Goal: Check status

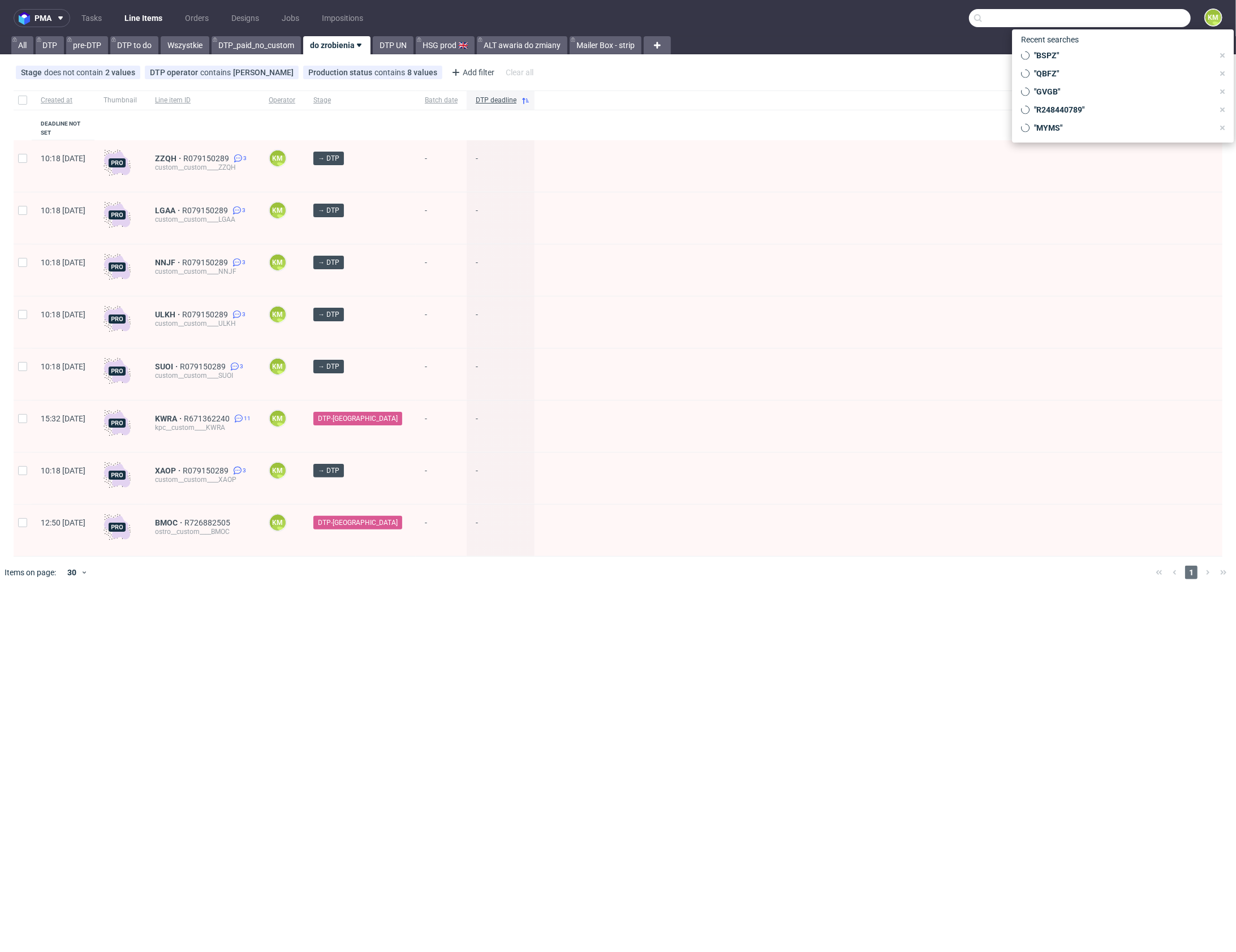
click at [1154, 20] on input "text" at bounding box center [1080, 18] width 222 height 18
type input "ZFHA"
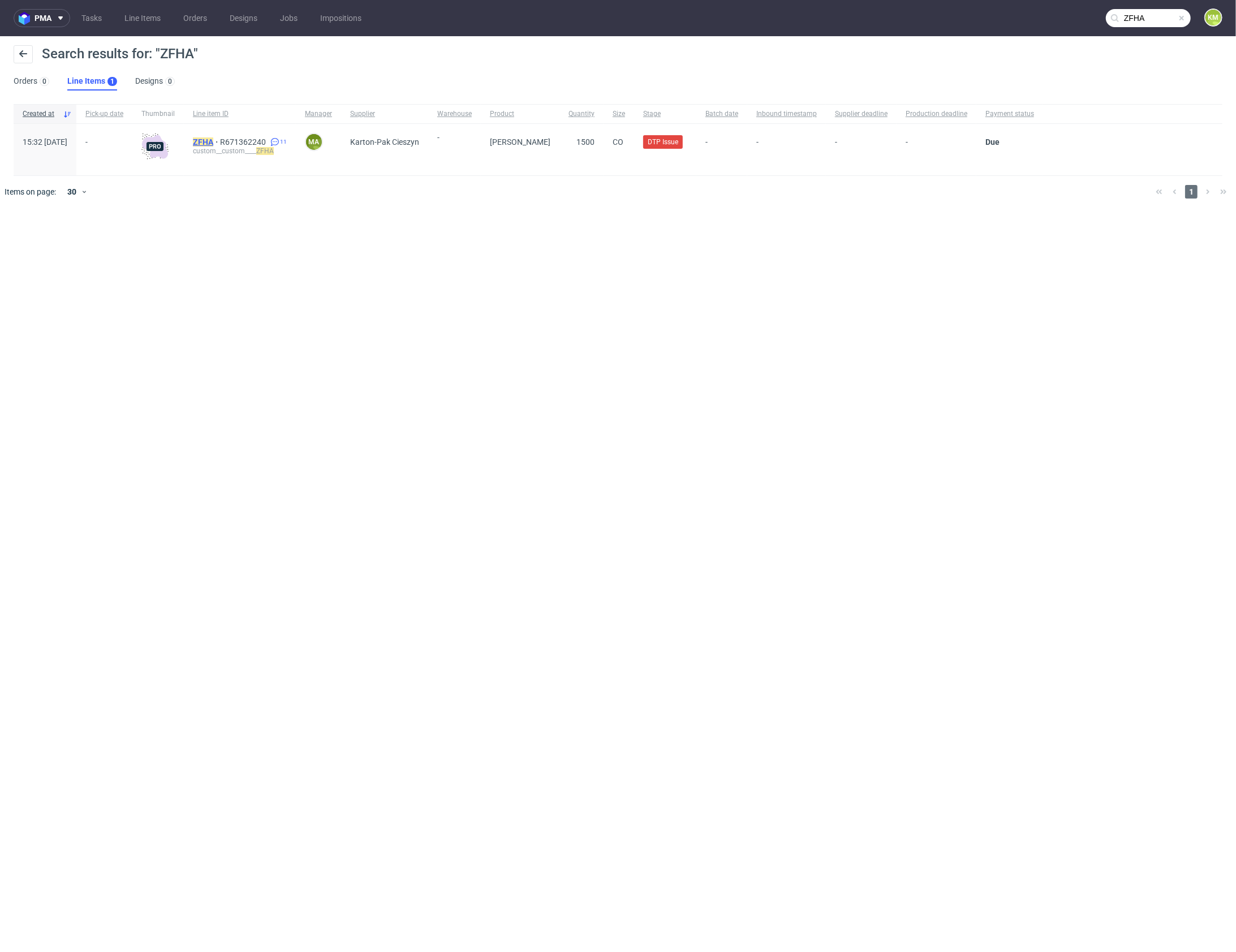
click at [213, 142] on mark "ZFHA" at bounding box center [203, 142] width 20 height 9
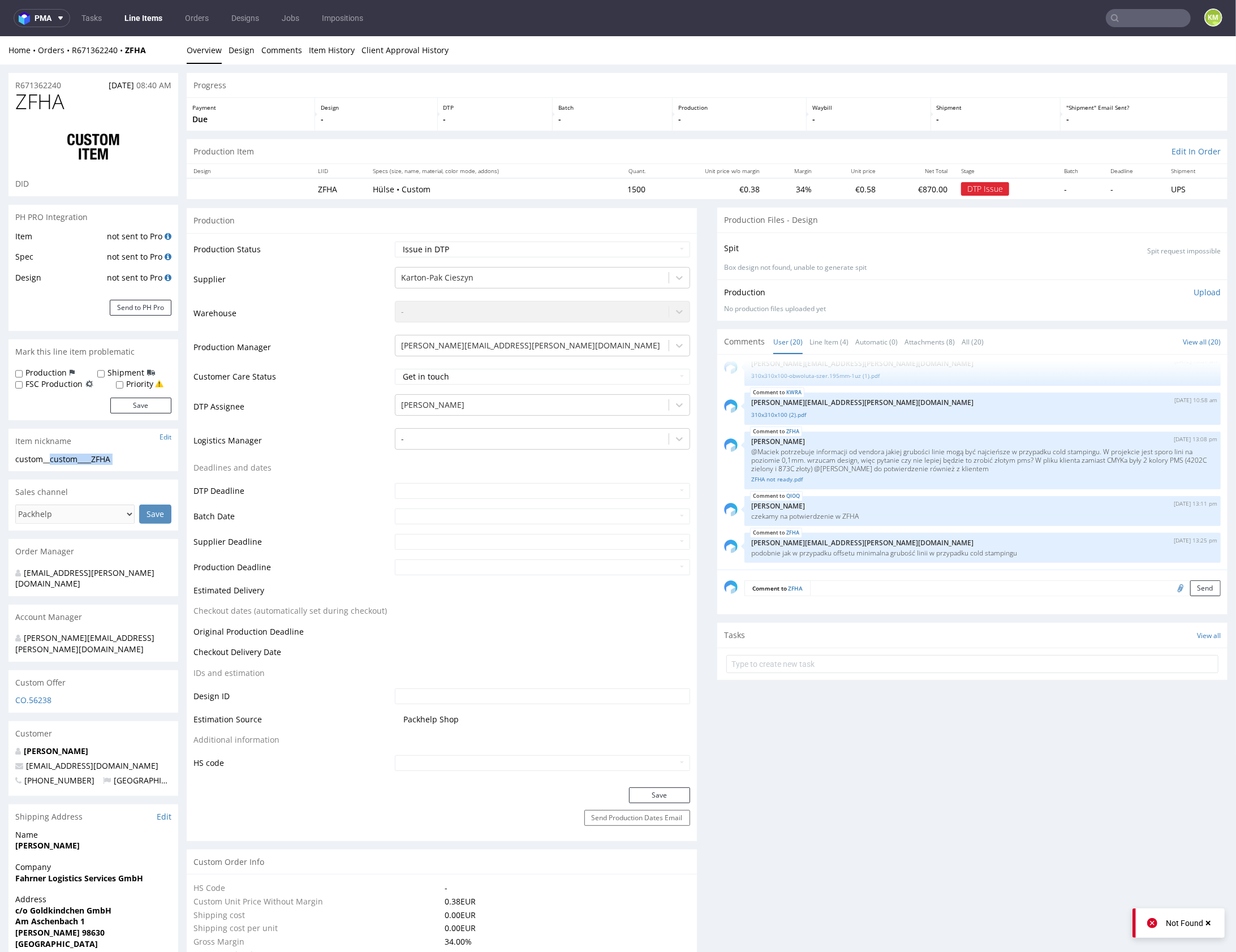
drag, startPoint x: 52, startPoint y: 459, endPoint x: 141, endPoint y: 475, distance: 90.4
copy div "custom____ZFHA Update"
copy link "R671362240"
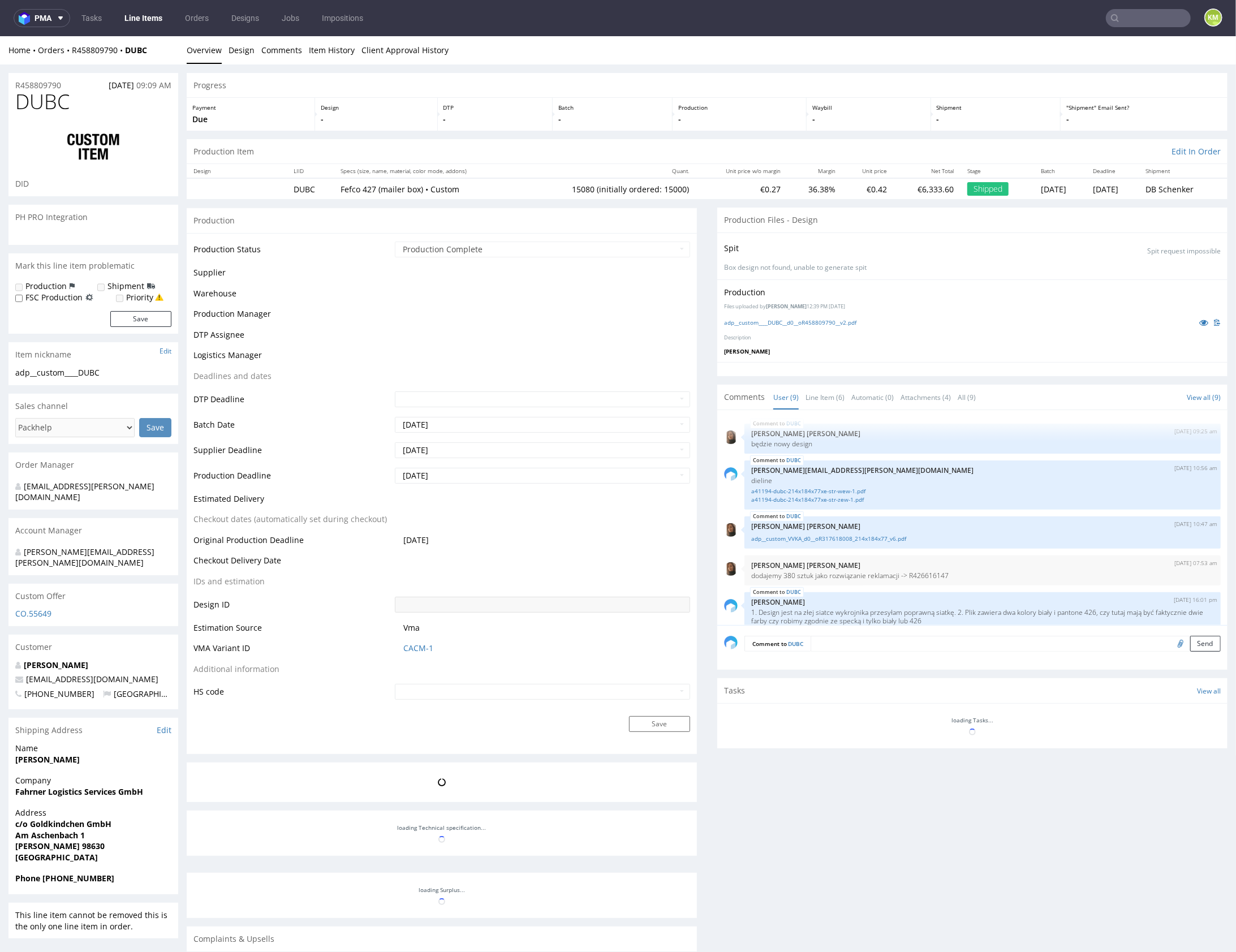
scroll to position [181, 0]
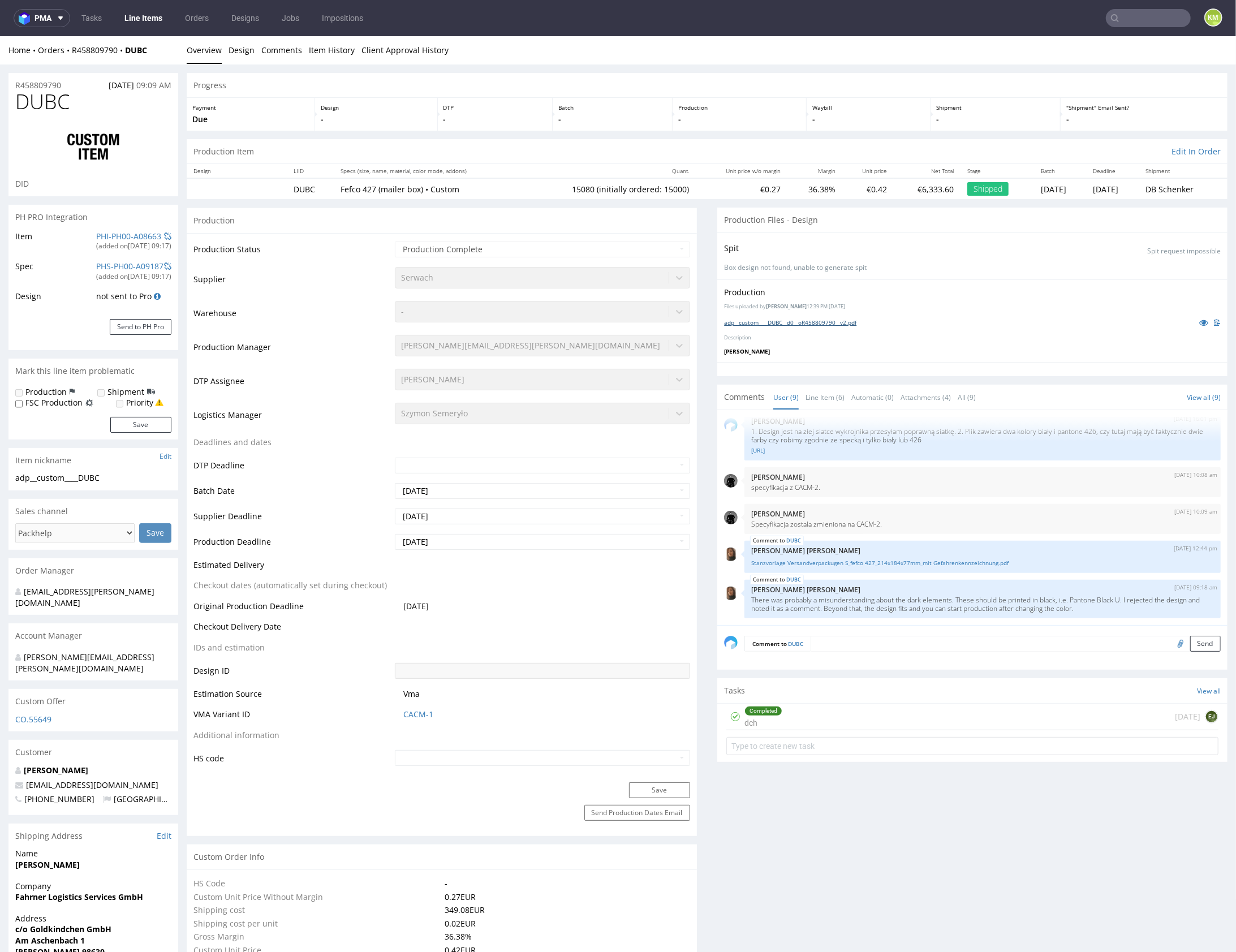
click at [838, 324] on link "adp__custom____DUBC__d0__oR458809790__v2.pdf" at bounding box center [791, 322] width 132 height 8
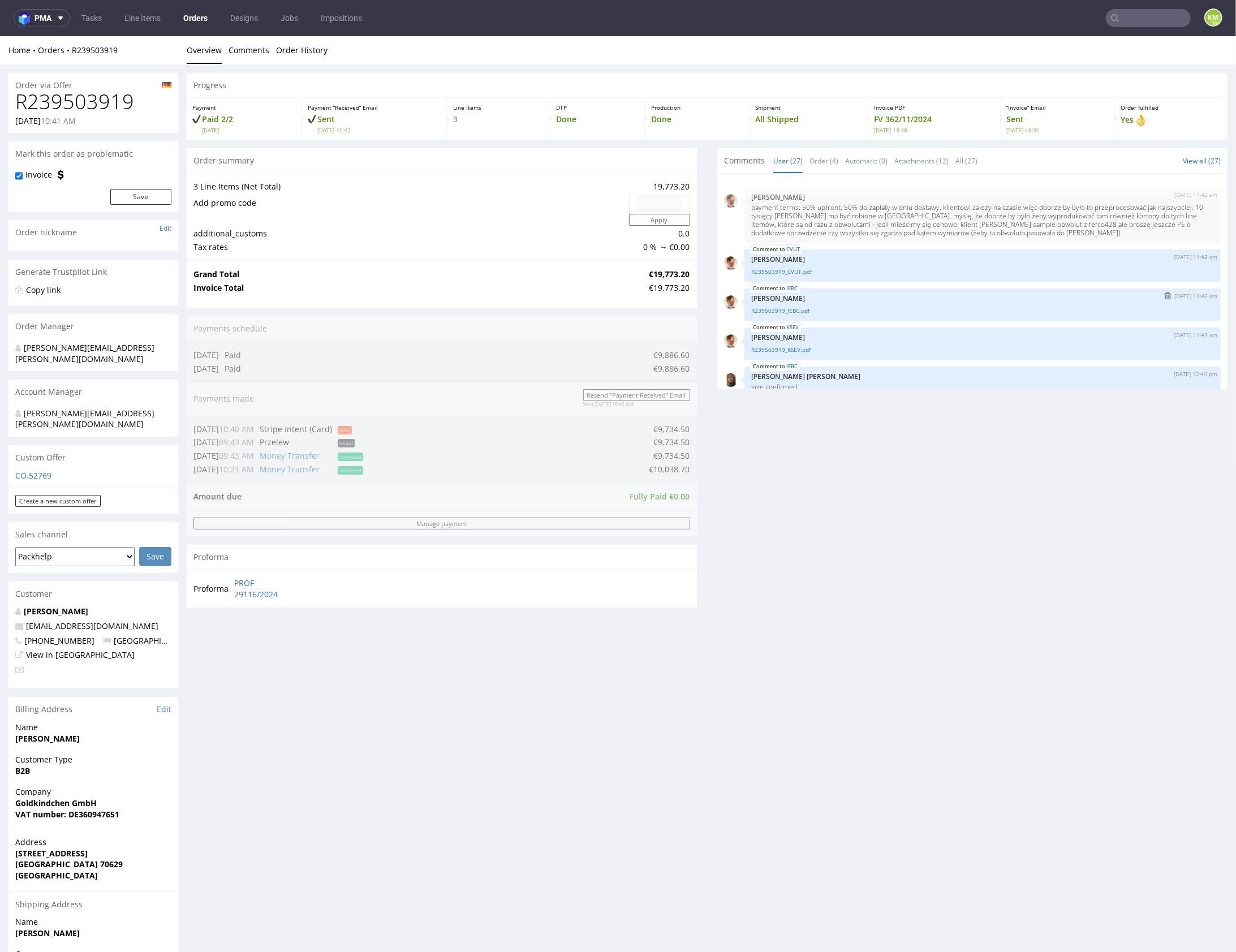
scroll to position [1094, 0]
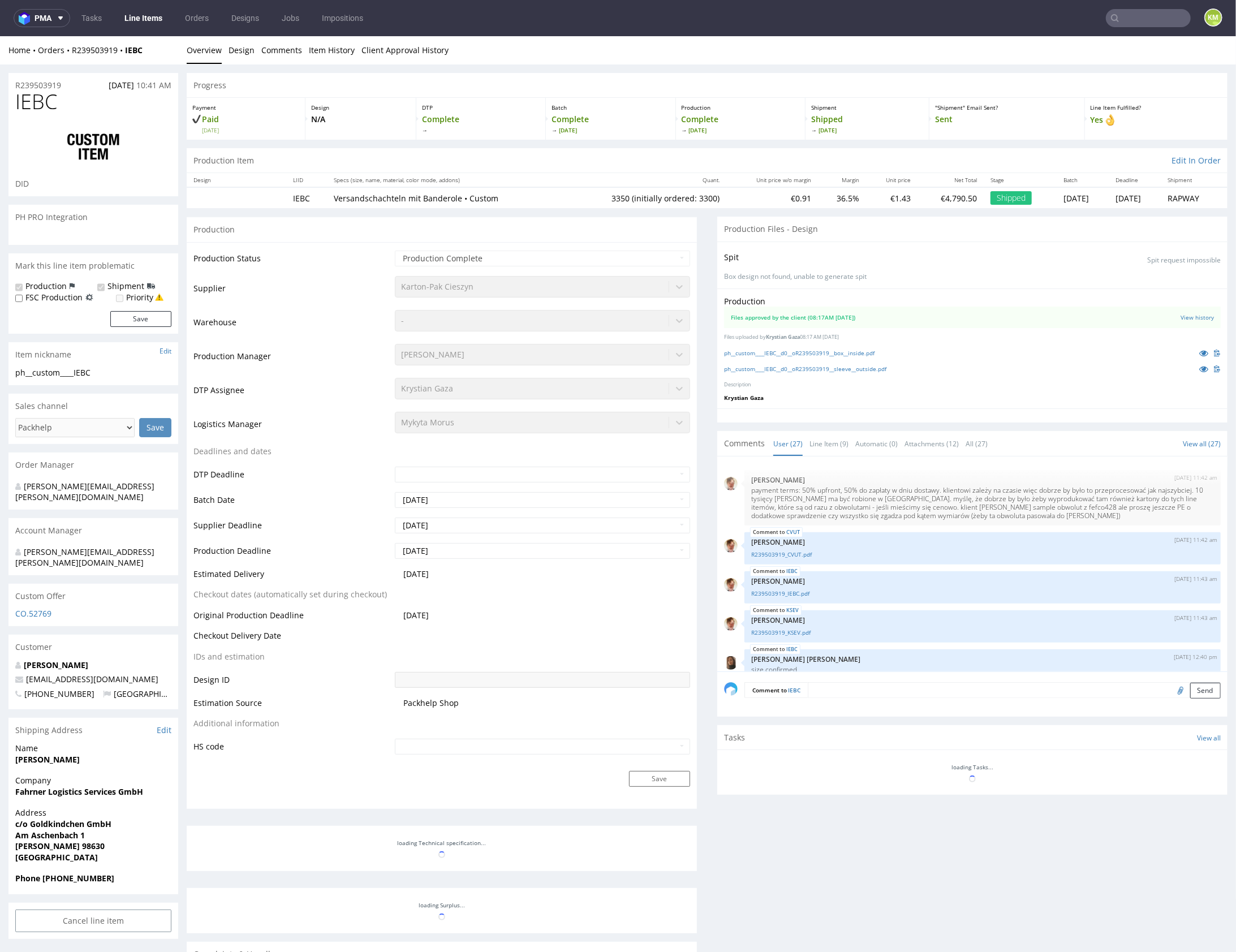
scroll to position [1094, 0]
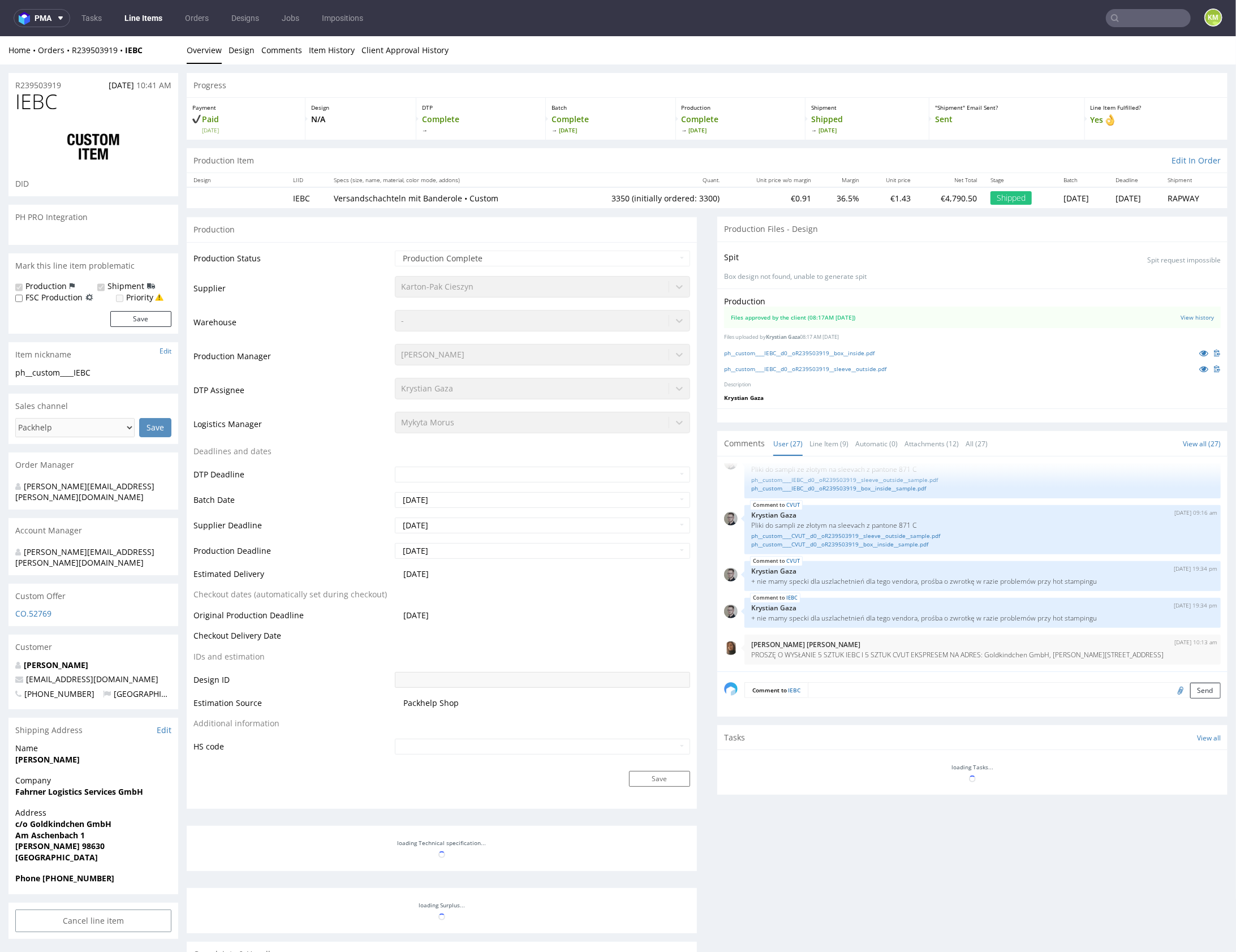
select select "in_progress"
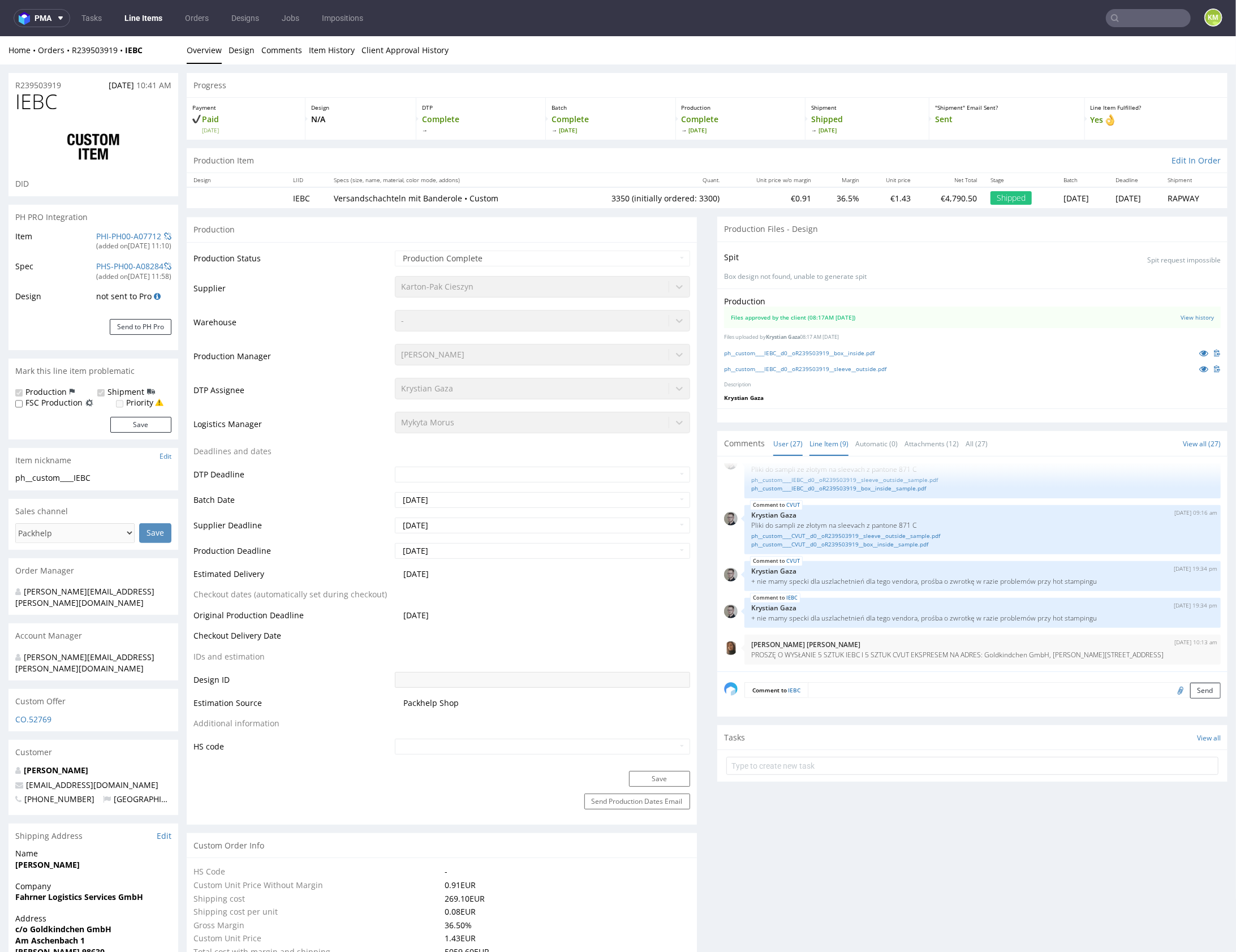
click at [836, 438] on link "Line Item (9)" at bounding box center [829, 443] width 39 height 24
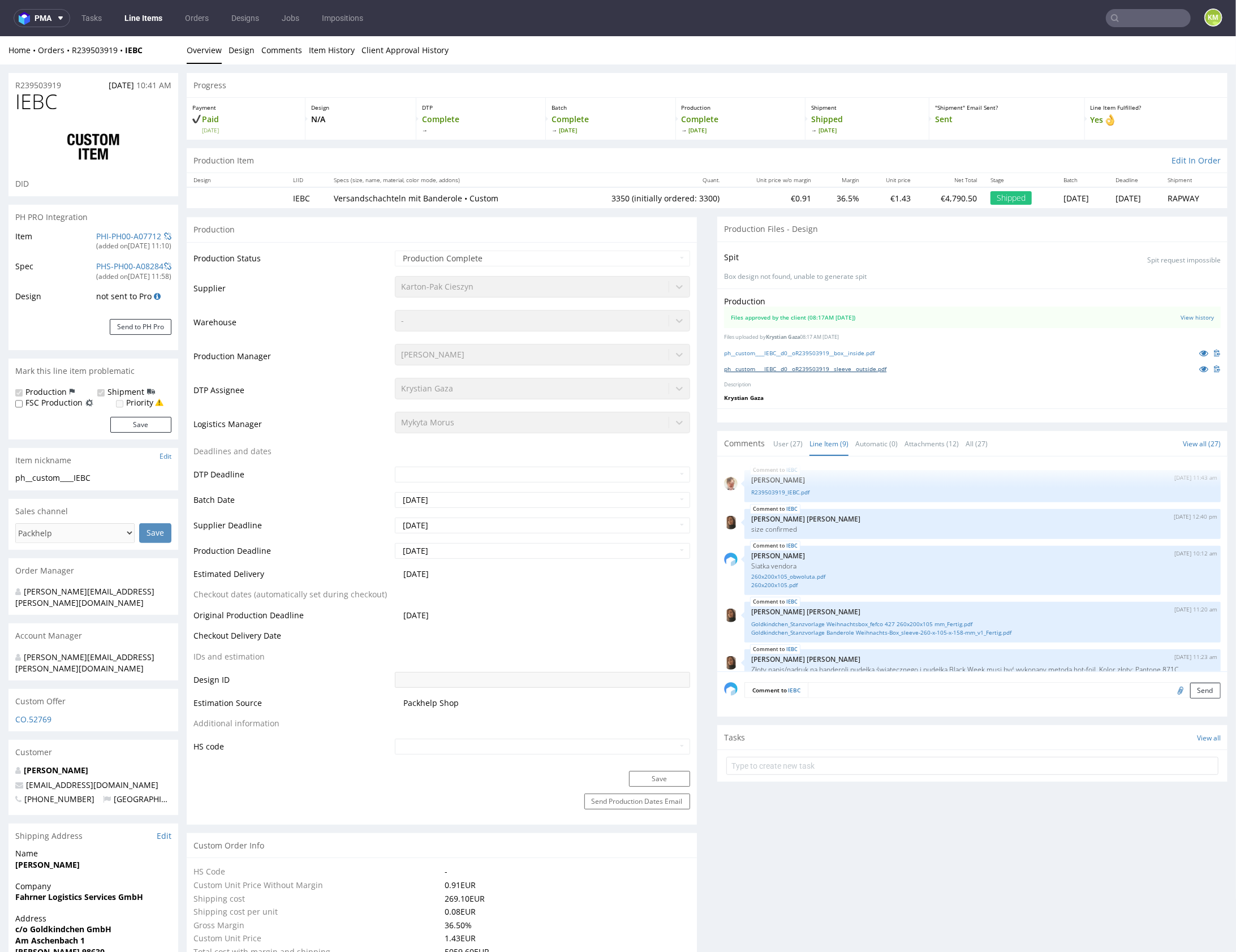
click at [882, 368] on link "ph__custom____IEBC__d0__oR239503919__sleeve__outside.pdf" at bounding box center [805, 369] width 163 height 8
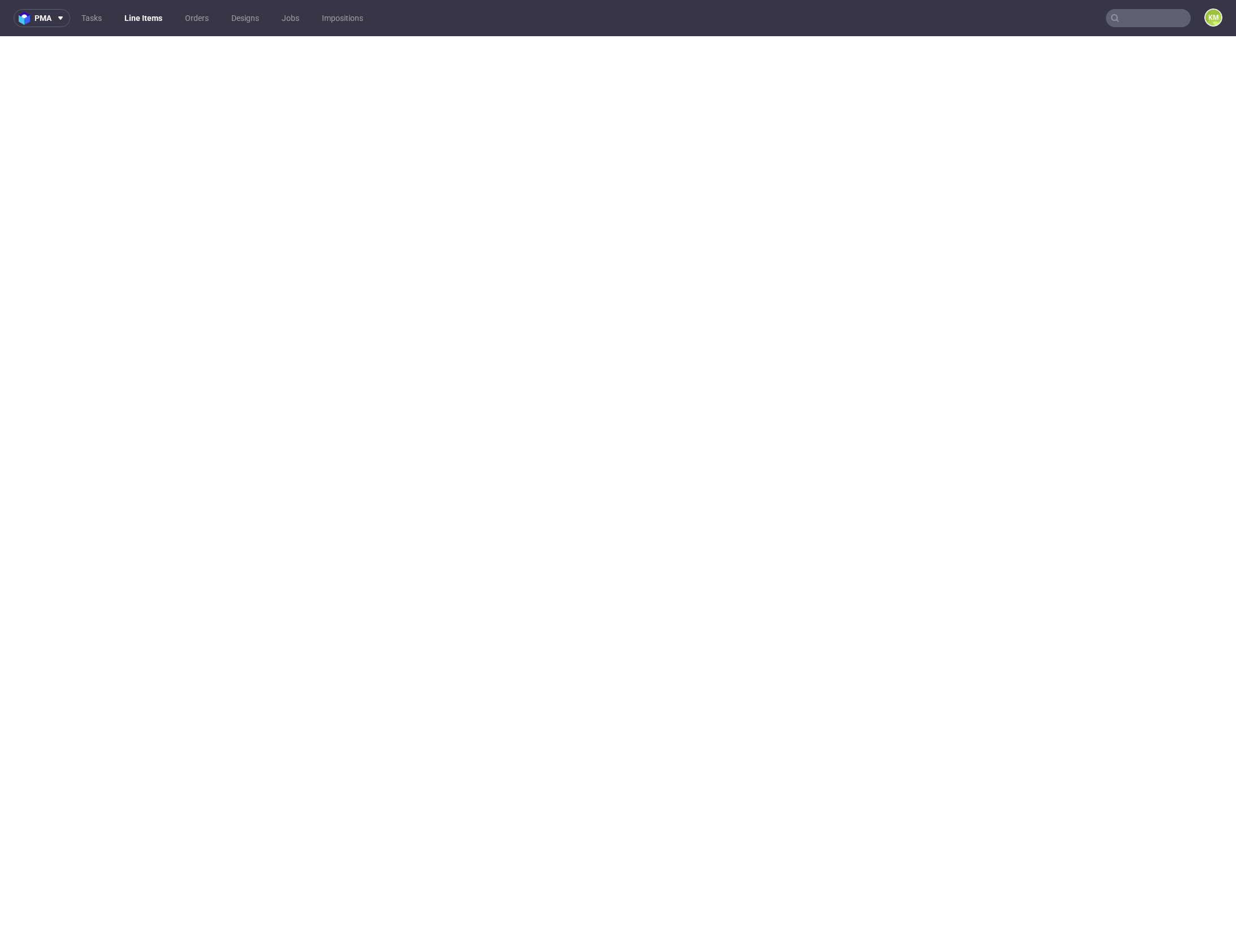
select select "in_progress"
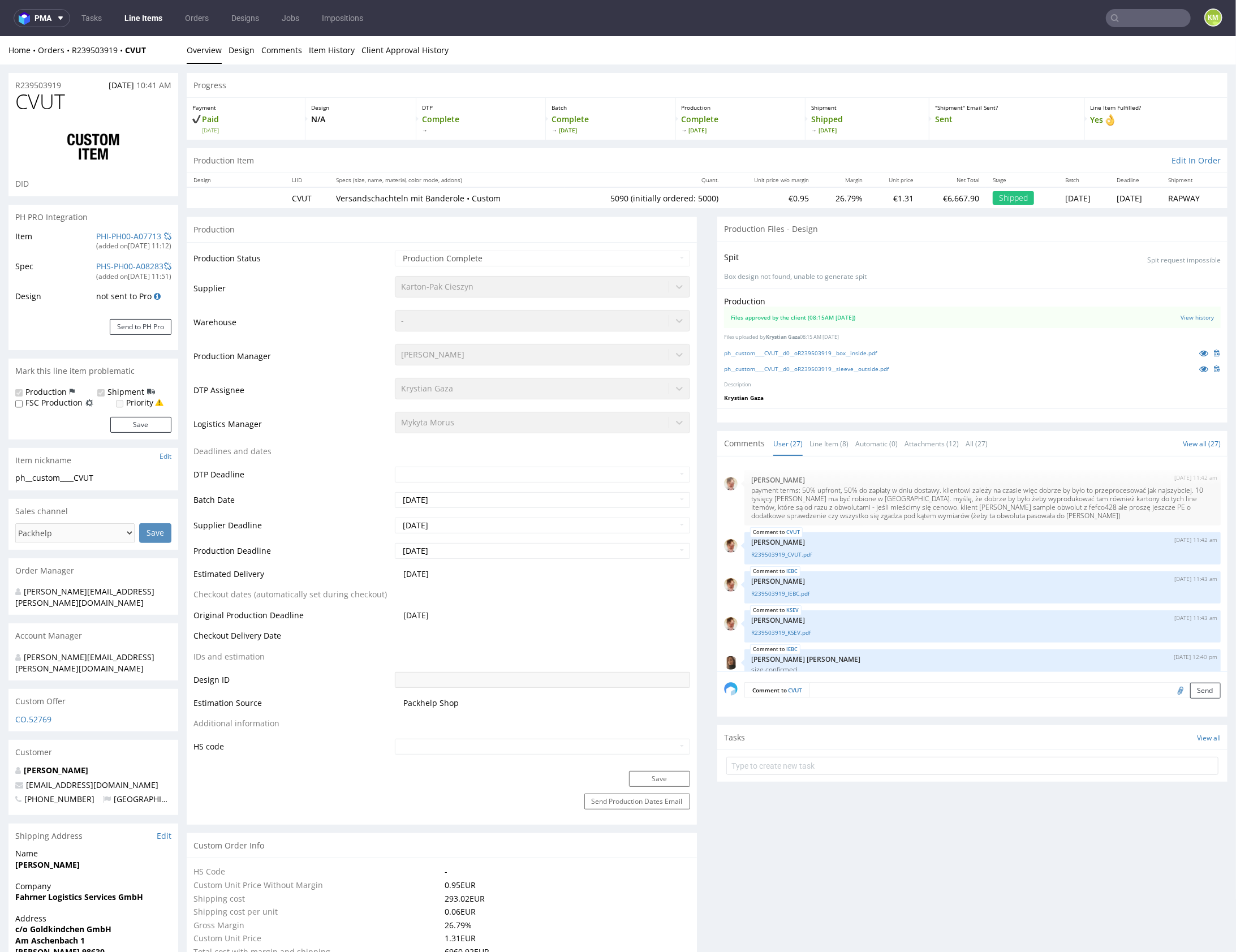
scroll to position [1094, 0]
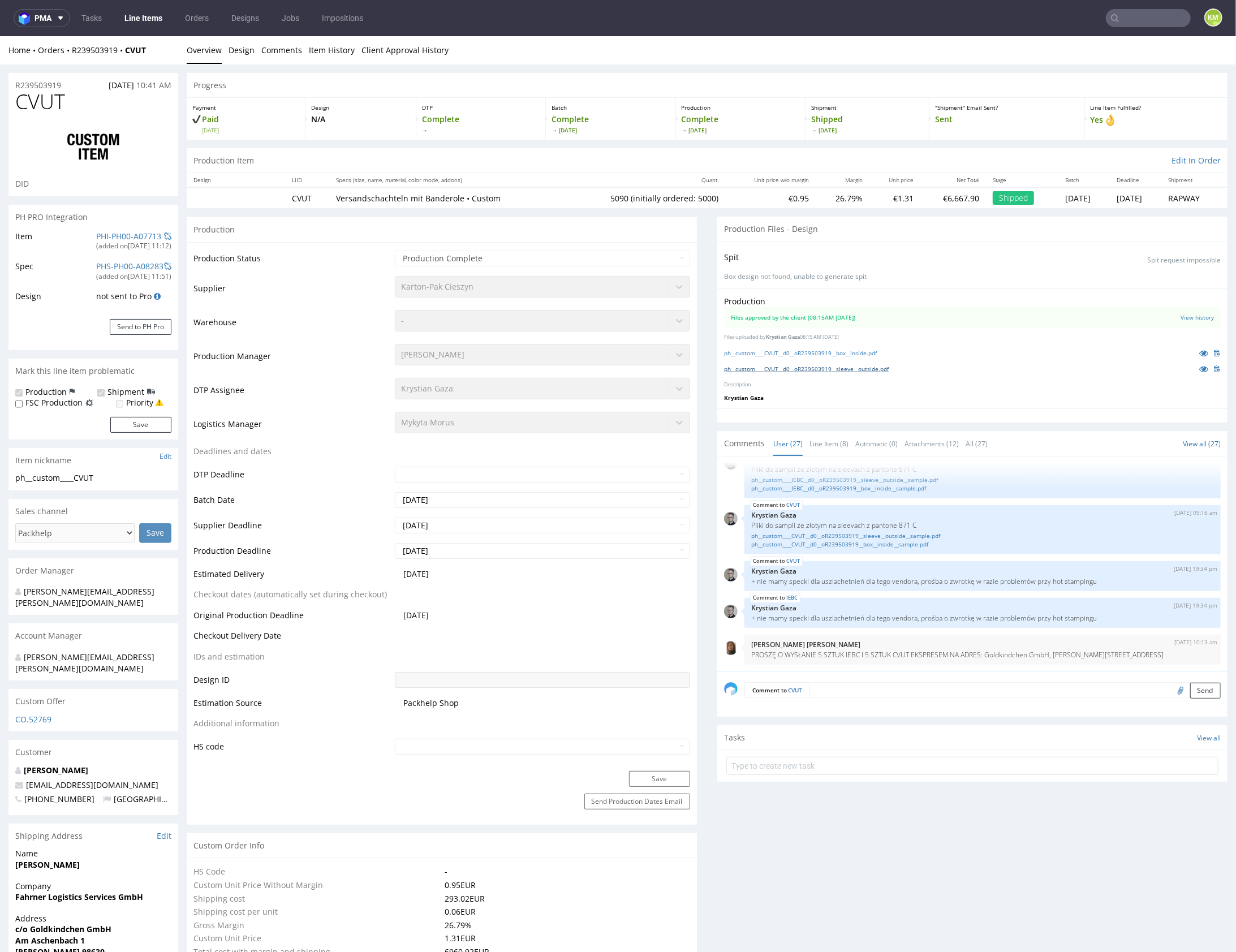
click at [863, 370] on link "ph__custom____CVUT__d0__oR239503919__sleeve__outside.pdf" at bounding box center [807, 369] width 165 height 8
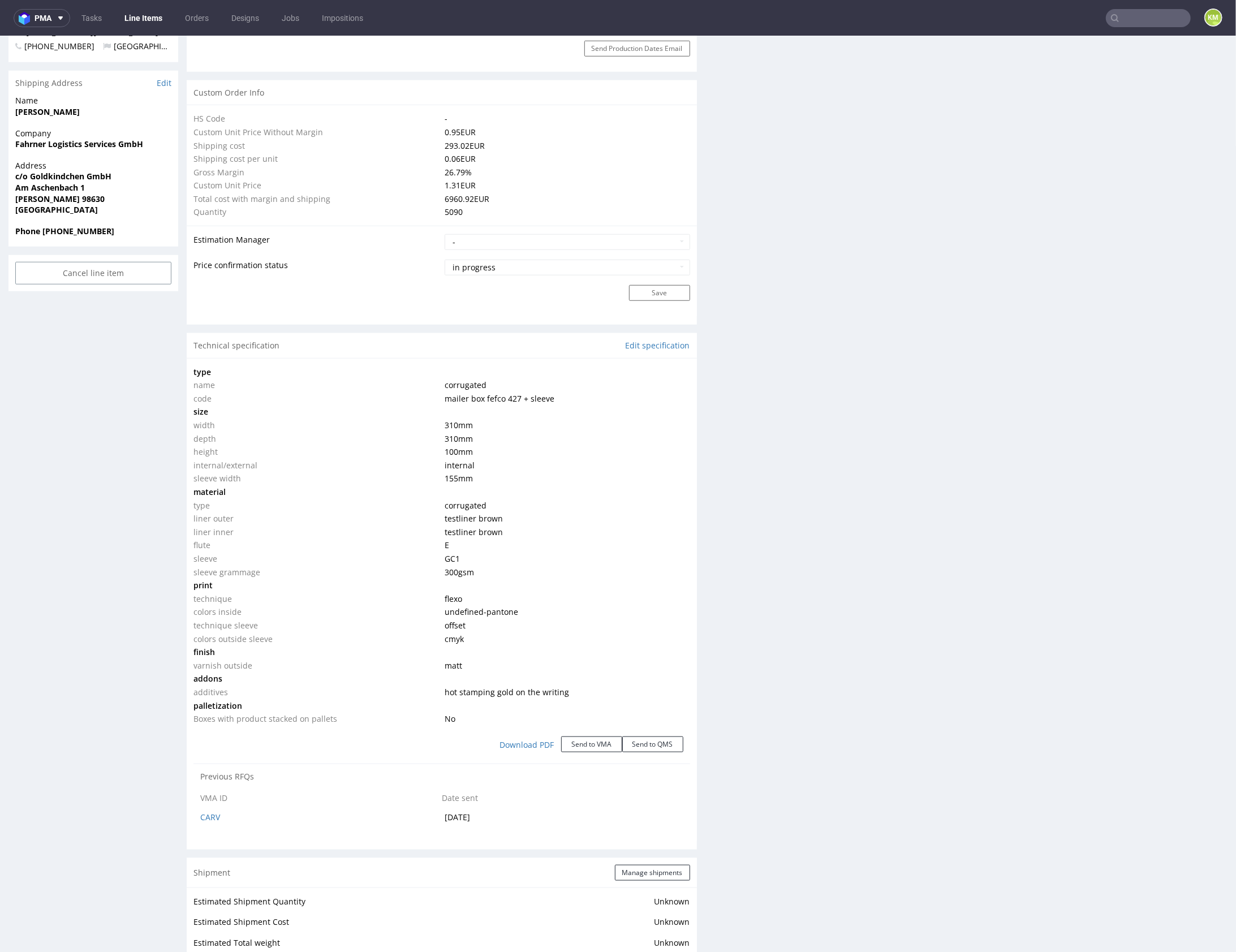
scroll to position [790, 0]
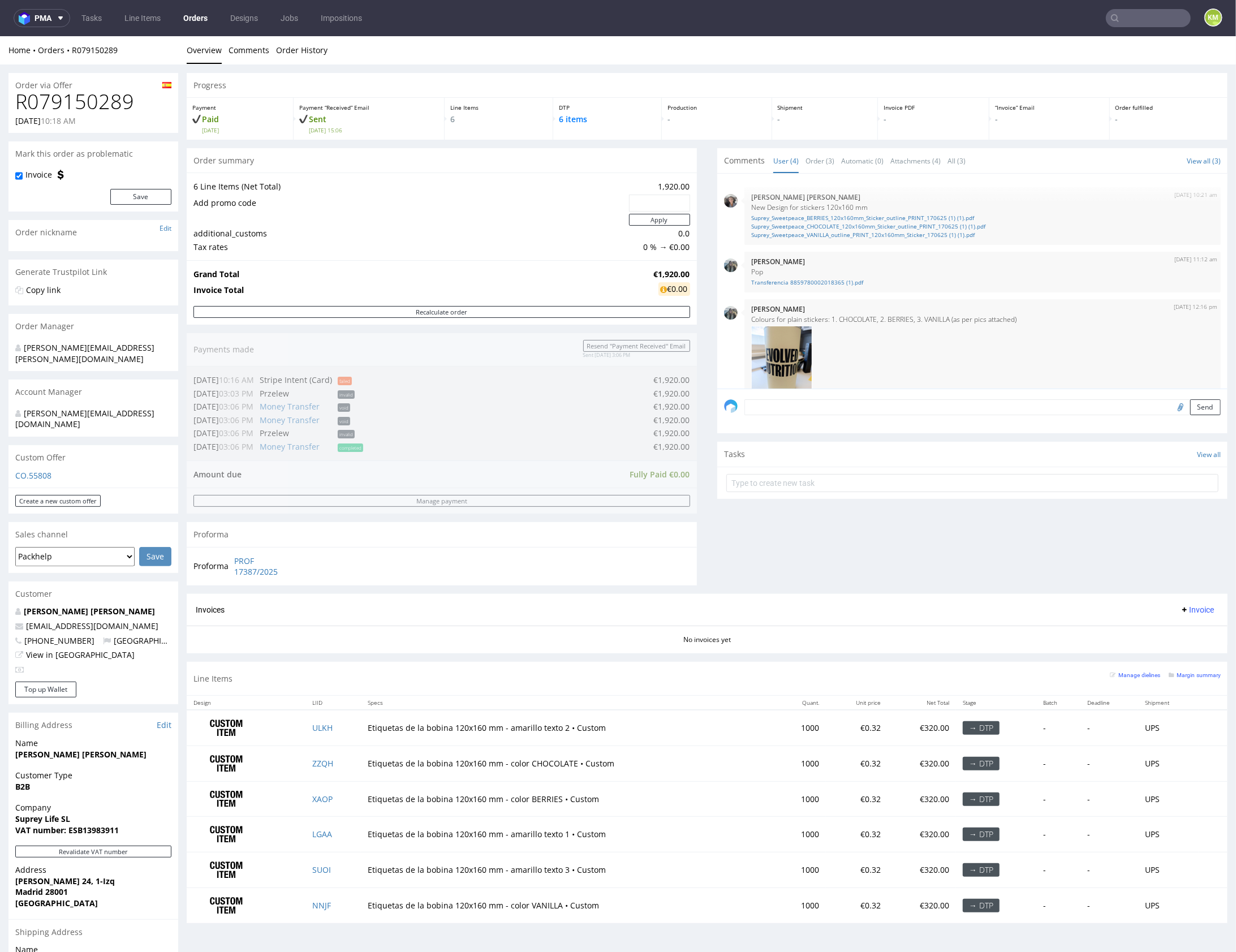
scroll to position [113, 0]
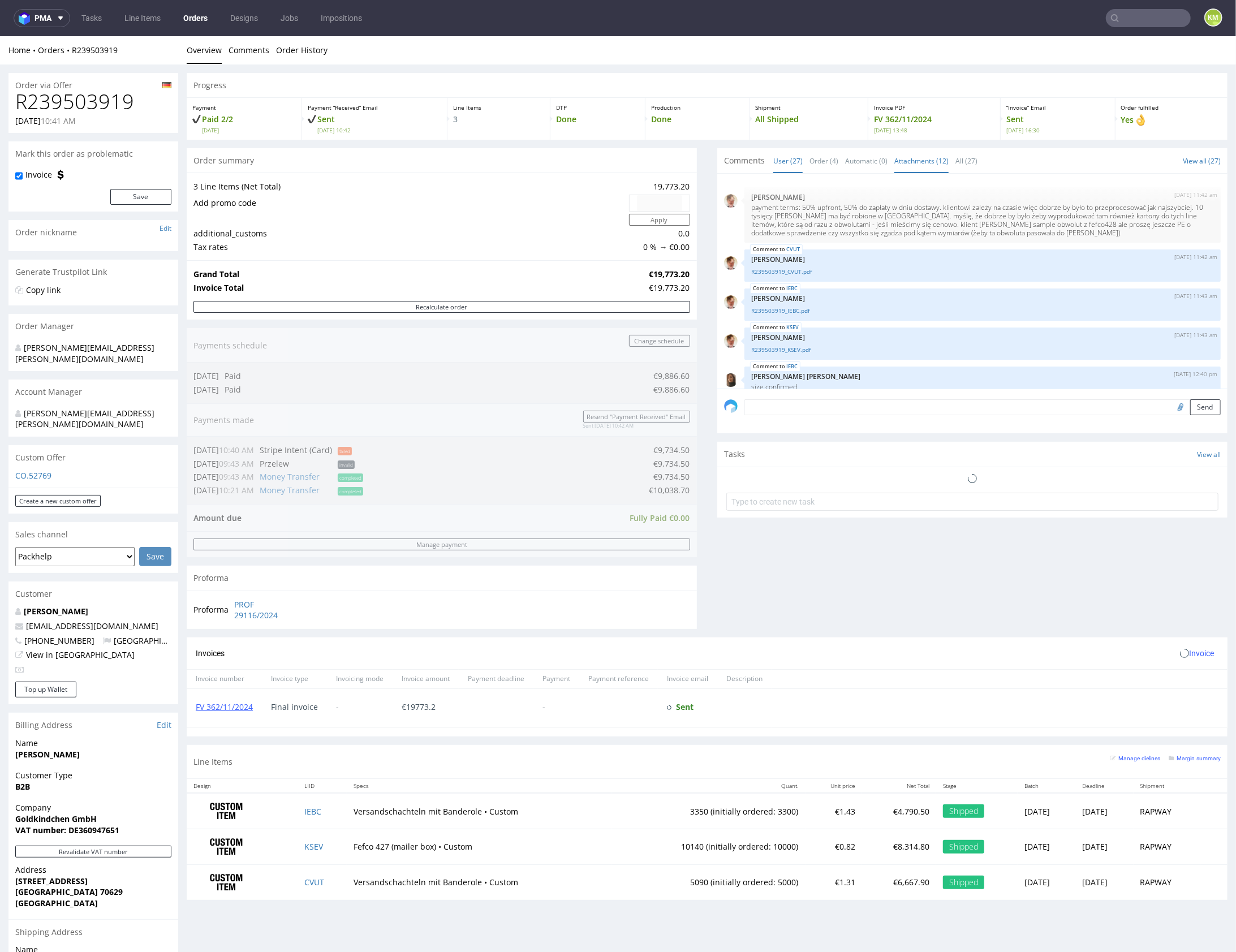
scroll to position [1094, 0]
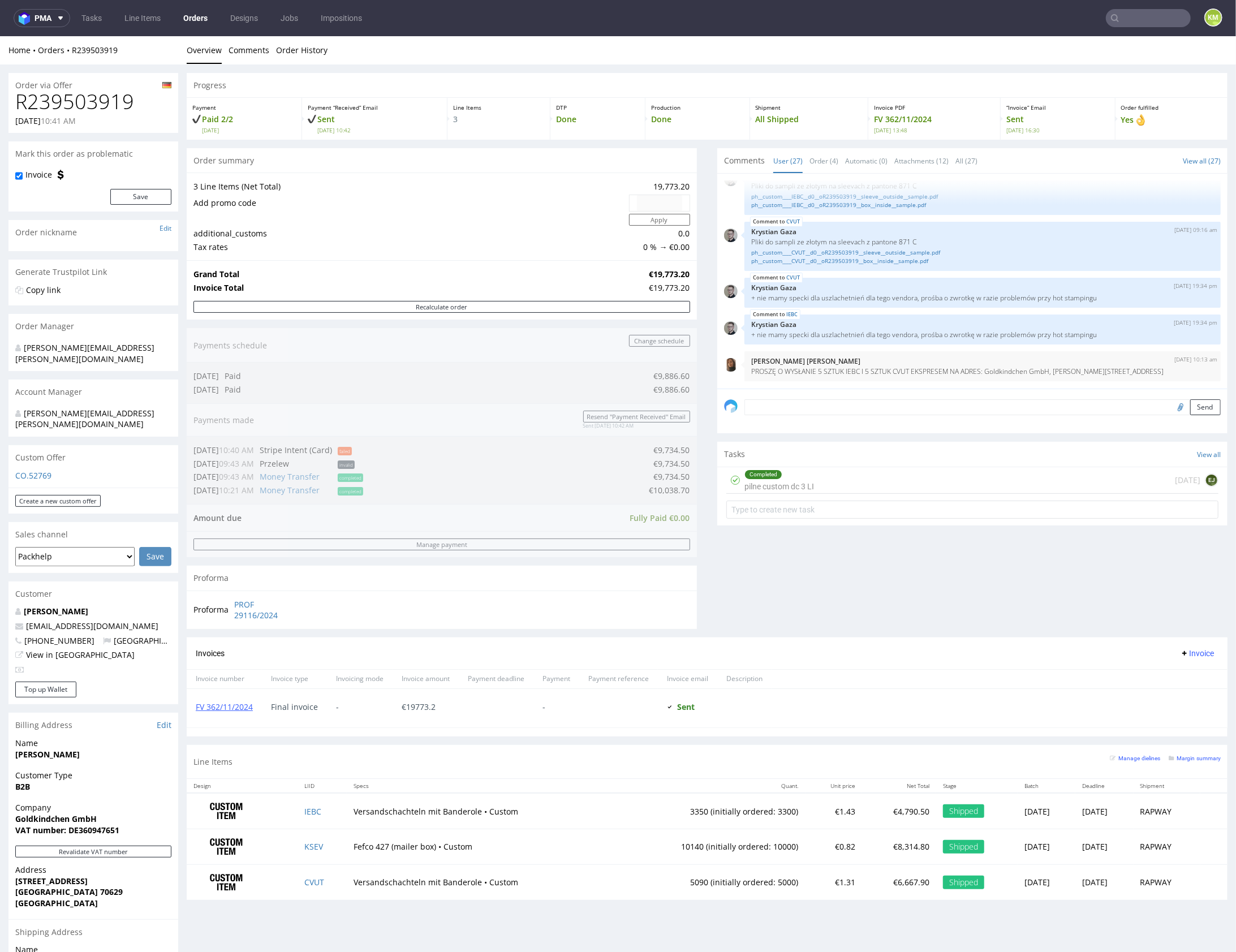
click at [339, 743] on div "Progress Payment Paid 2/2 Tue 24 Sep Payment “Received” Email Sent Thu 19 Sep 1…" at bounding box center [707, 490] width 1041 height 836
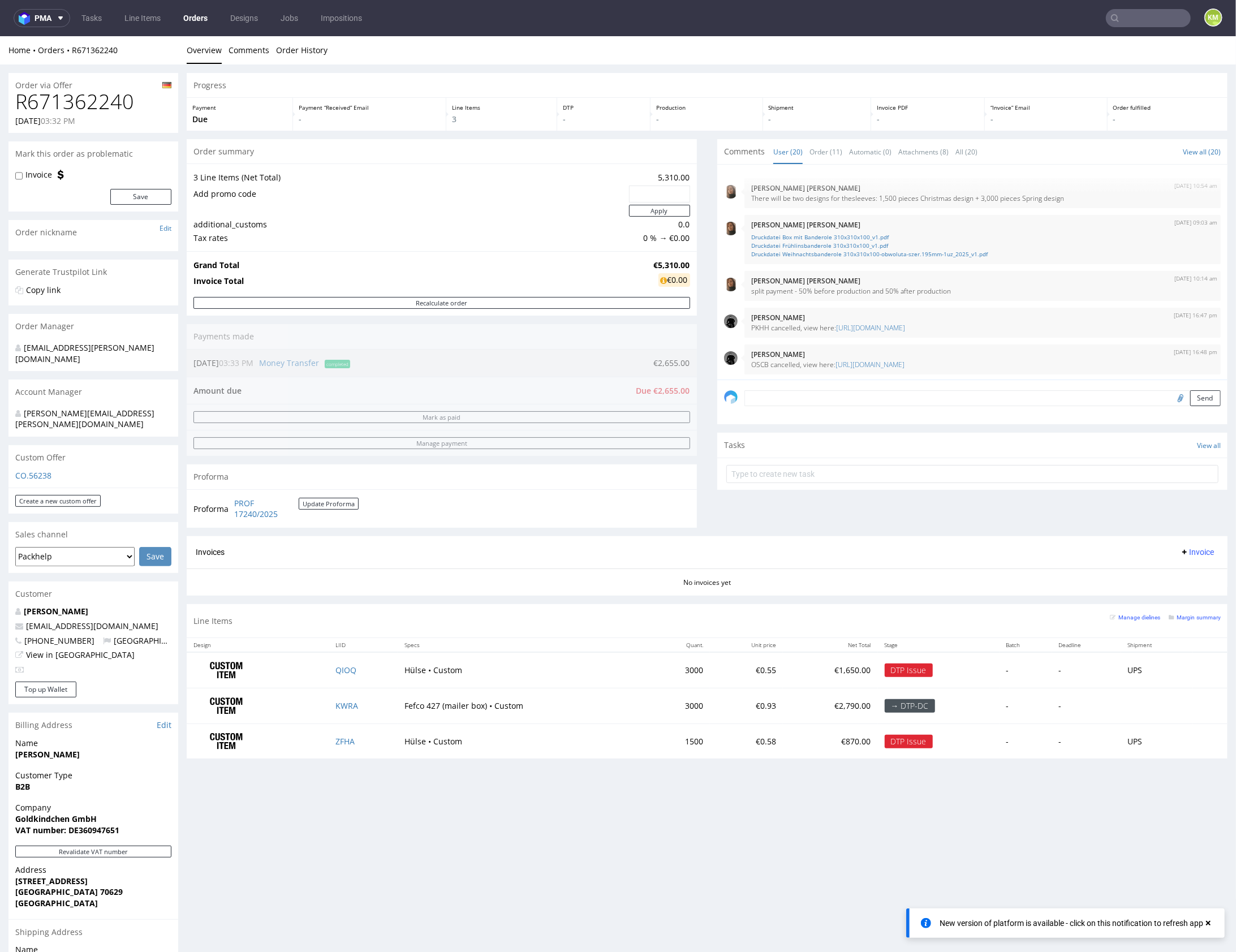
scroll to position [595, 0]
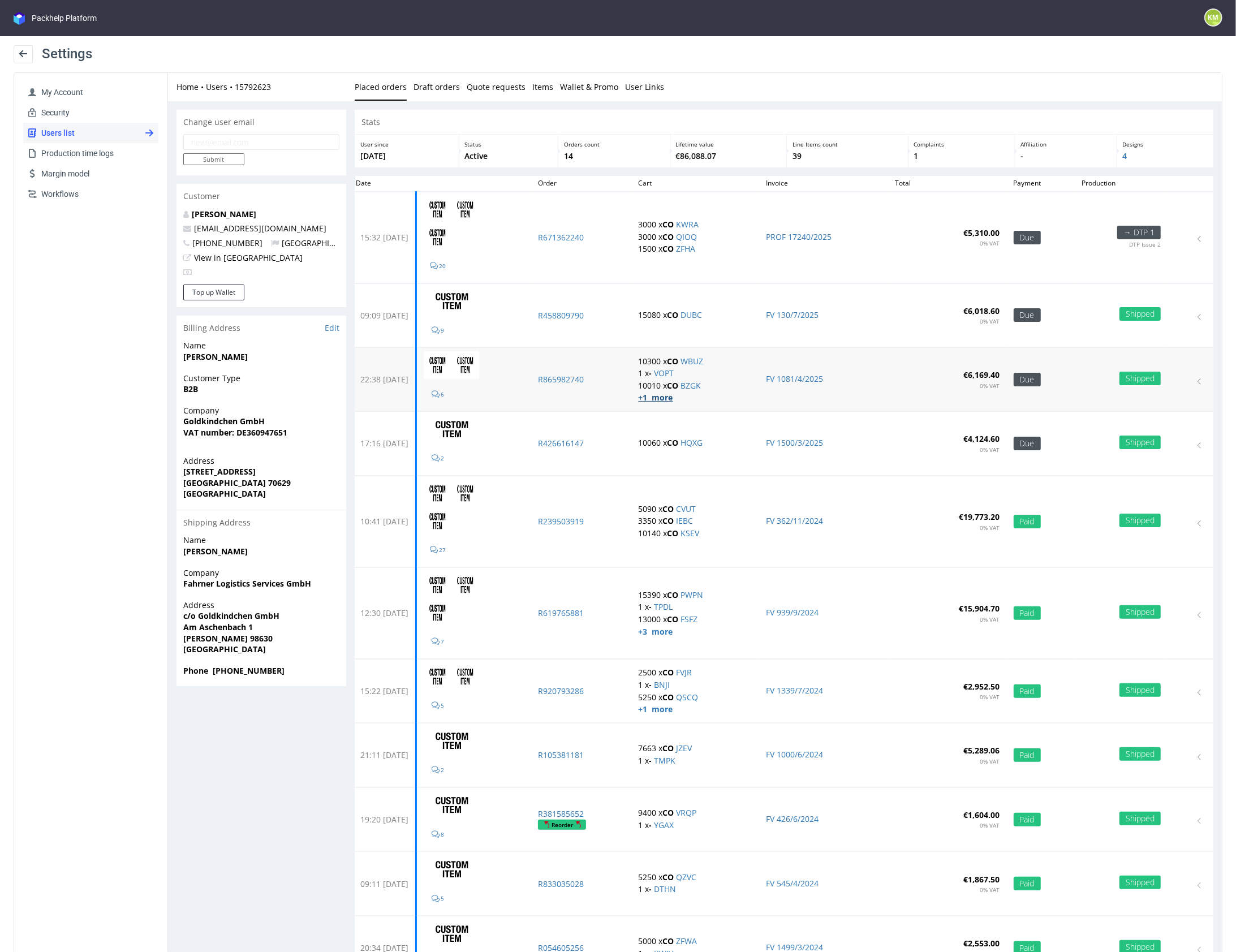
click at [673, 397] on strong "+1 more" at bounding box center [655, 397] width 35 height 11
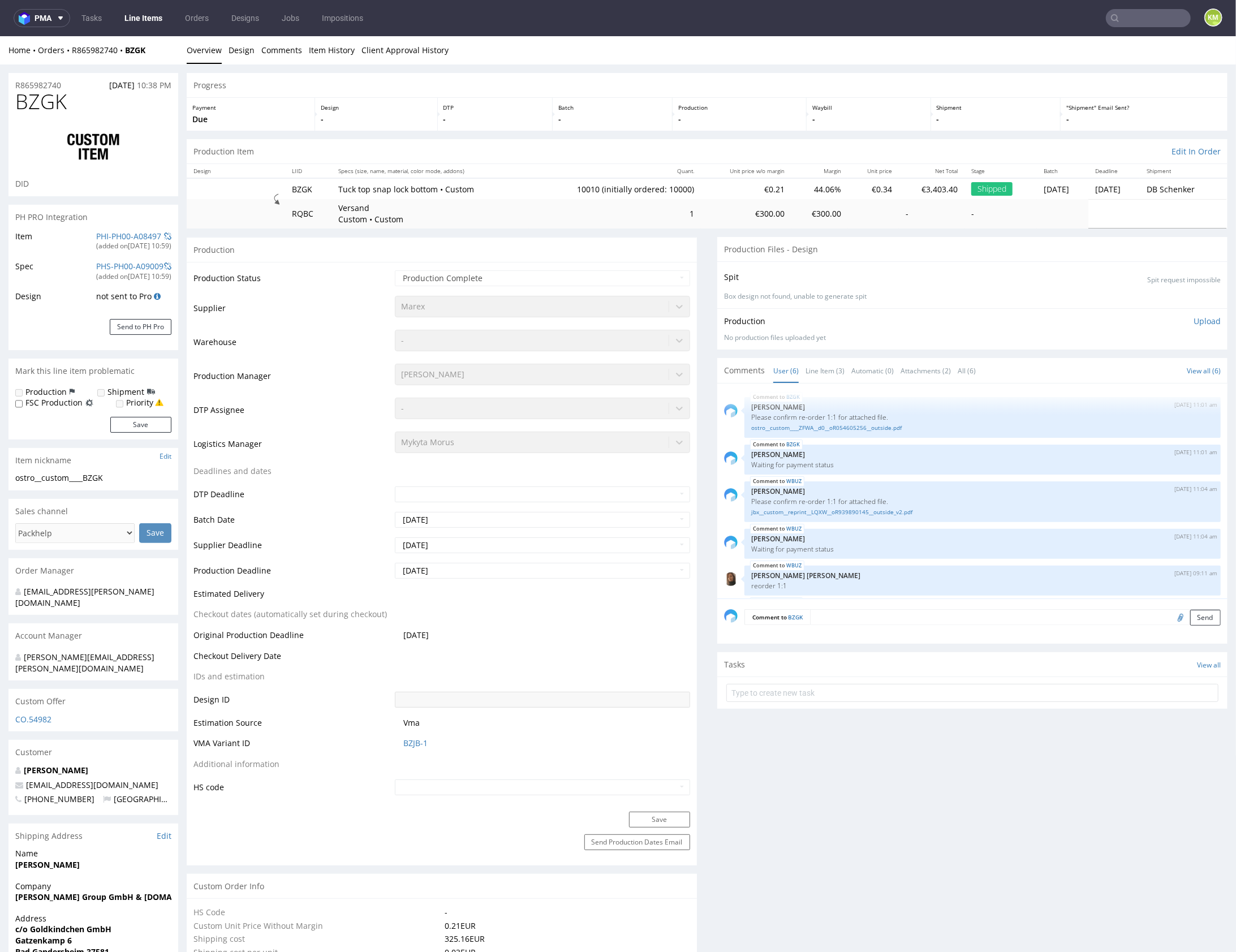
scroll to position [41, 0]
click at [817, 371] on link "Line Item (3)" at bounding box center [825, 370] width 39 height 24
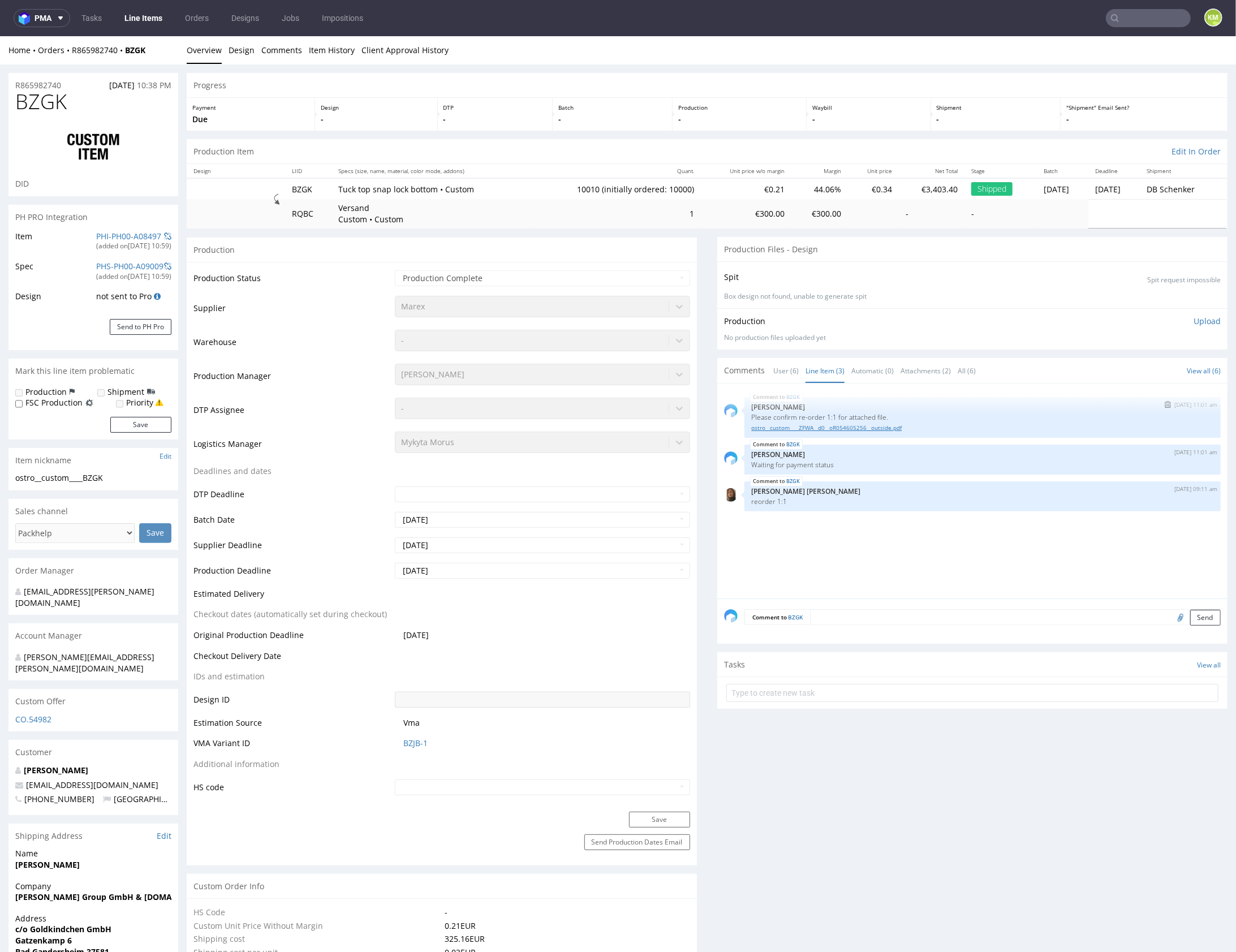
click at [835, 427] on link "ostro__custom____ZFWA__d0__oR054605256__outside.pdf" at bounding box center [983, 427] width 463 height 9
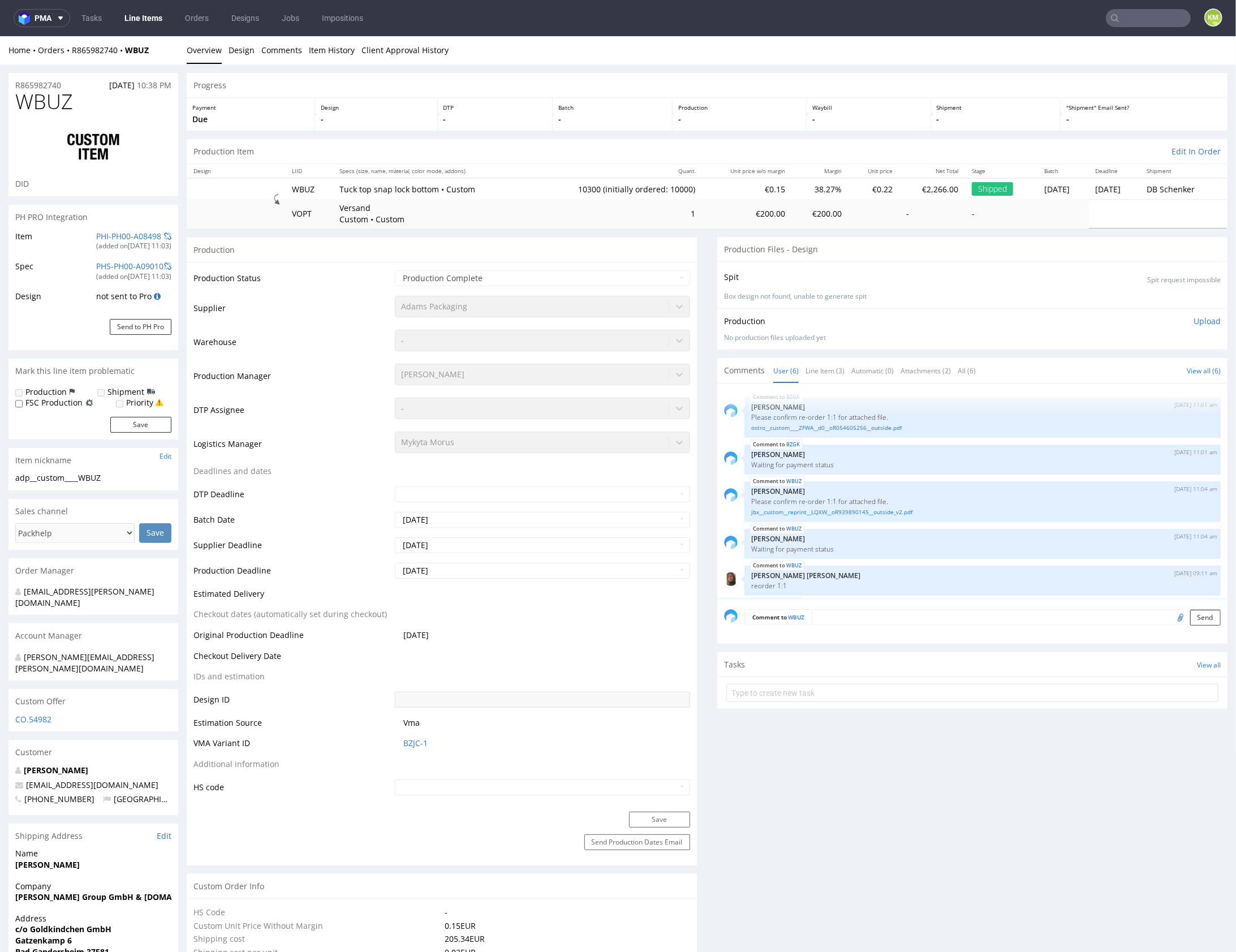
scroll to position [41, 0]
click at [822, 369] on link "Line Item (3)" at bounding box center [825, 370] width 39 height 24
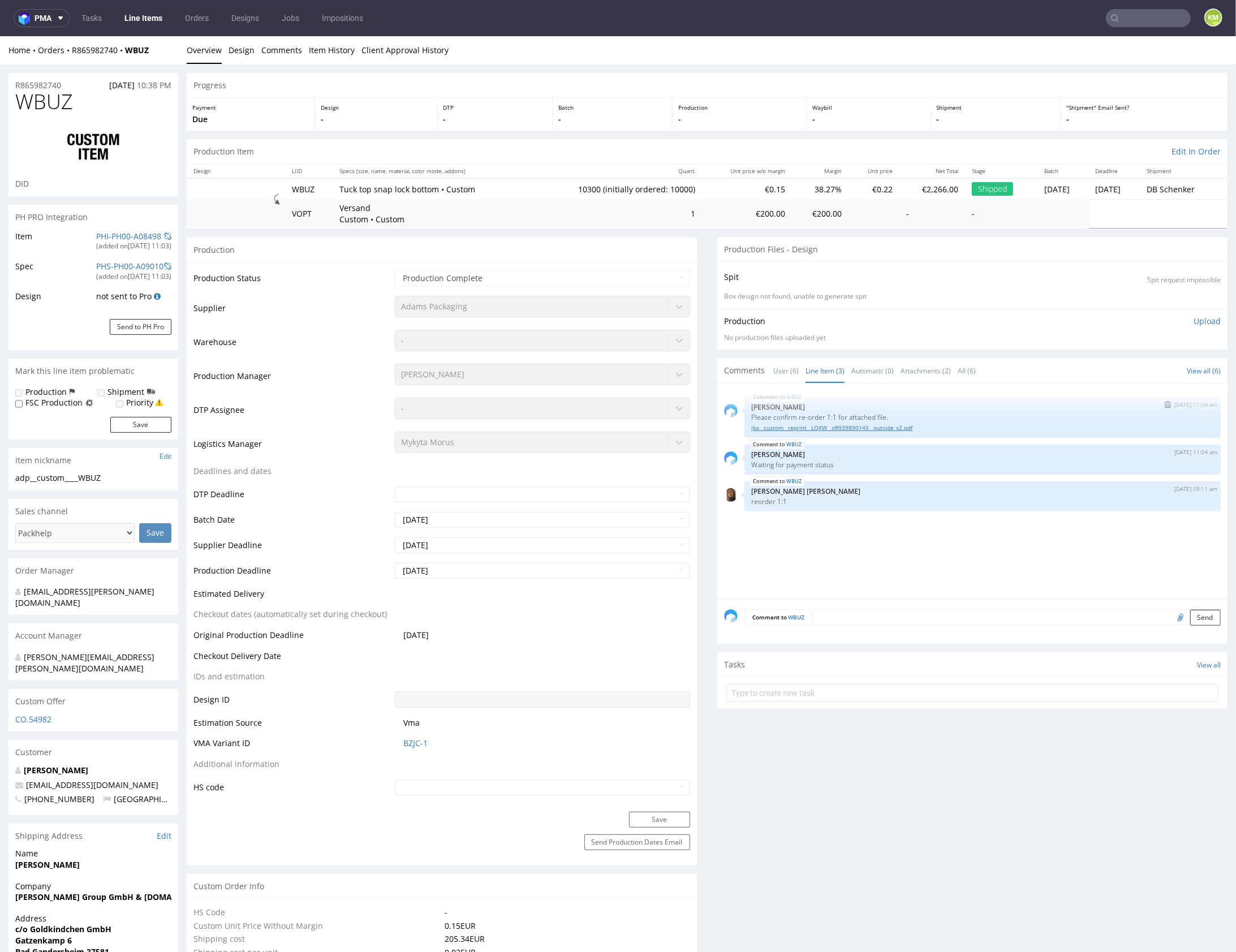
click at [879, 425] on link "jbx__custom__reprint__LQXW__oR939890145__outside_v2.pdf" at bounding box center [983, 427] width 463 height 9
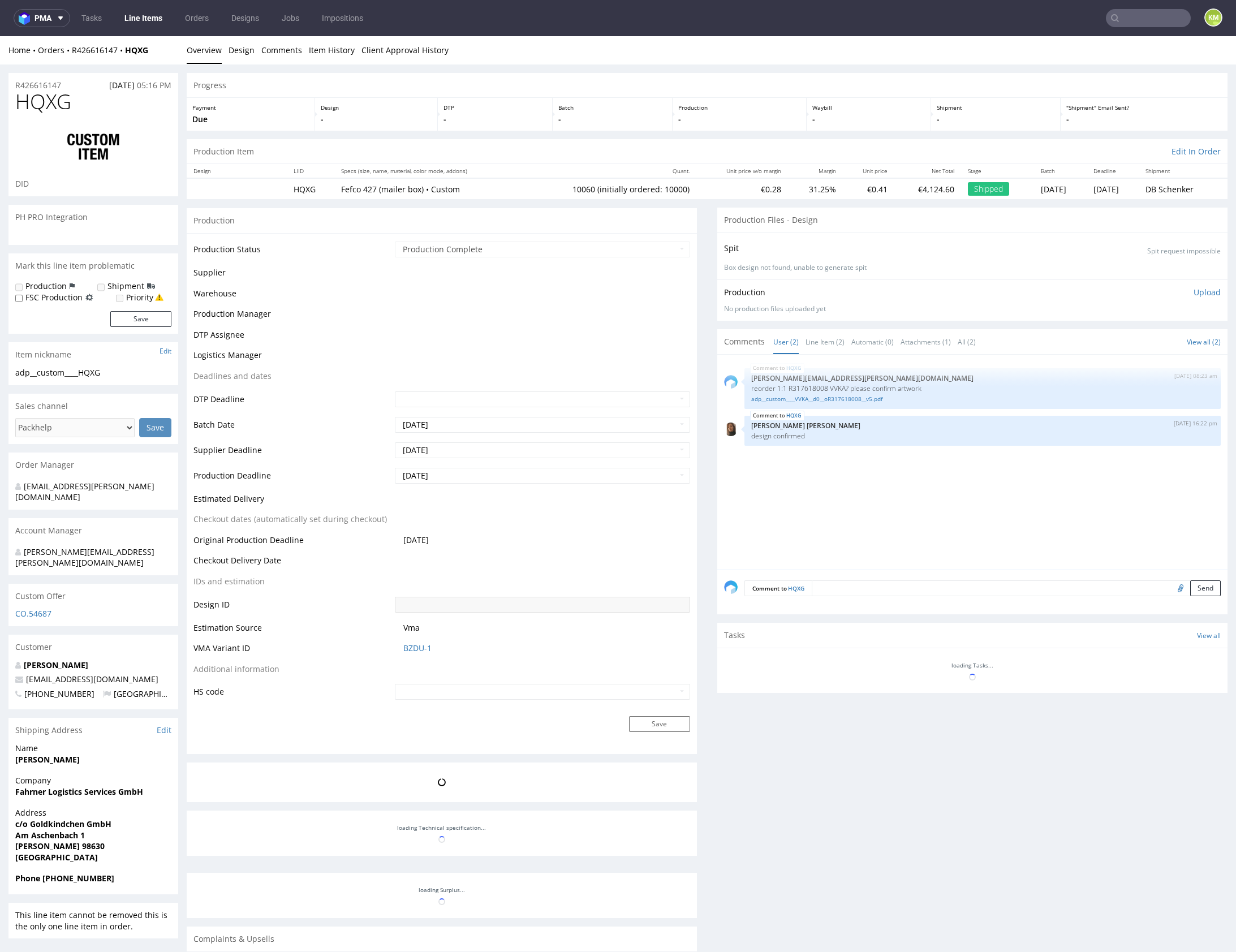
select select "in_progress"
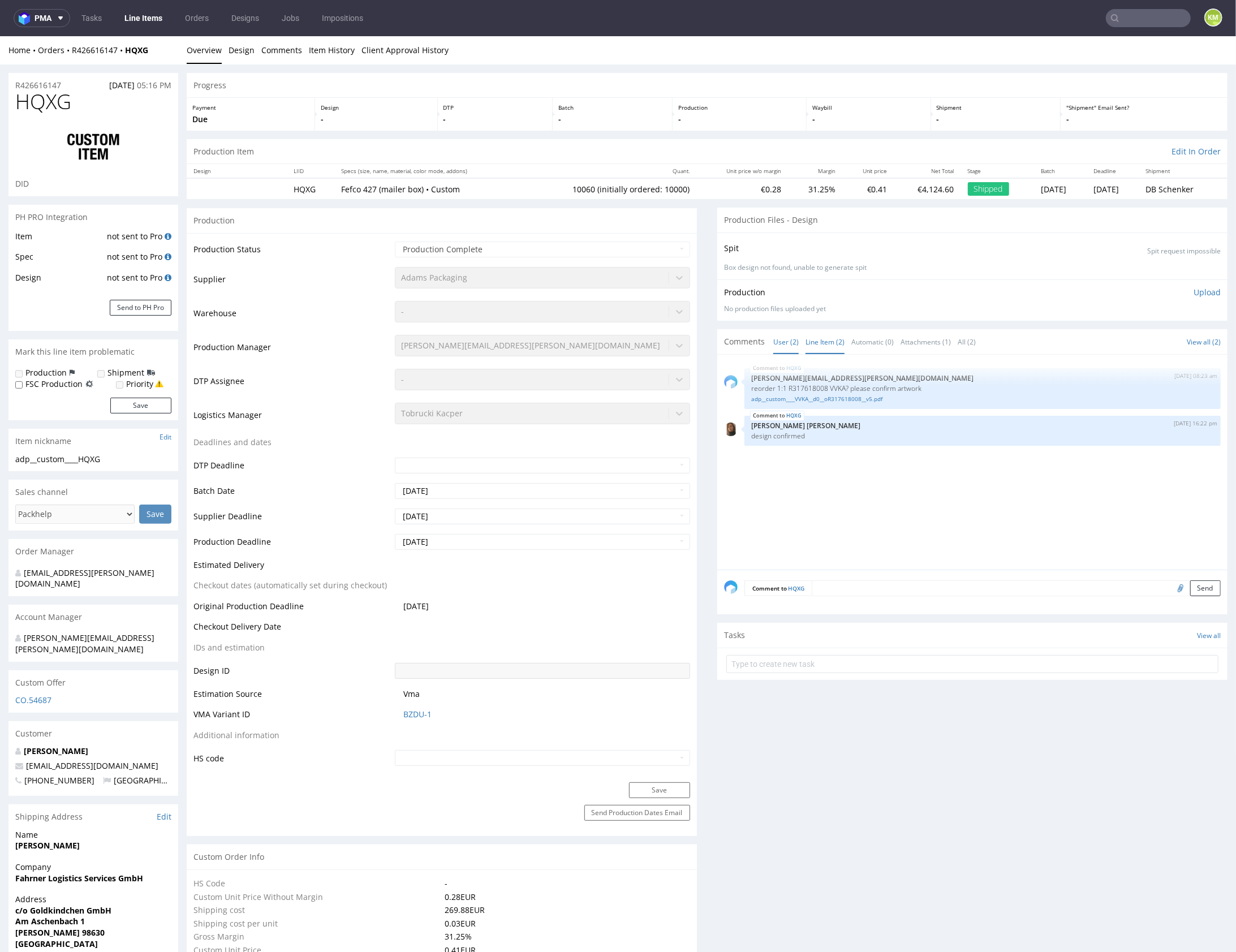
drag, startPoint x: 833, startPoint y: 342, endPoint x: 833, endPoint y: 351, distance: 9.0
click at [831, 341] on link "Line Item (2)" at bounding box center [825, 341] width 39 height 24
click at [846, 399] on link "adp__custom____VVKA__d0__oR317618008__v5.pdf" at bounding box center [983, 398] width 463 height 9
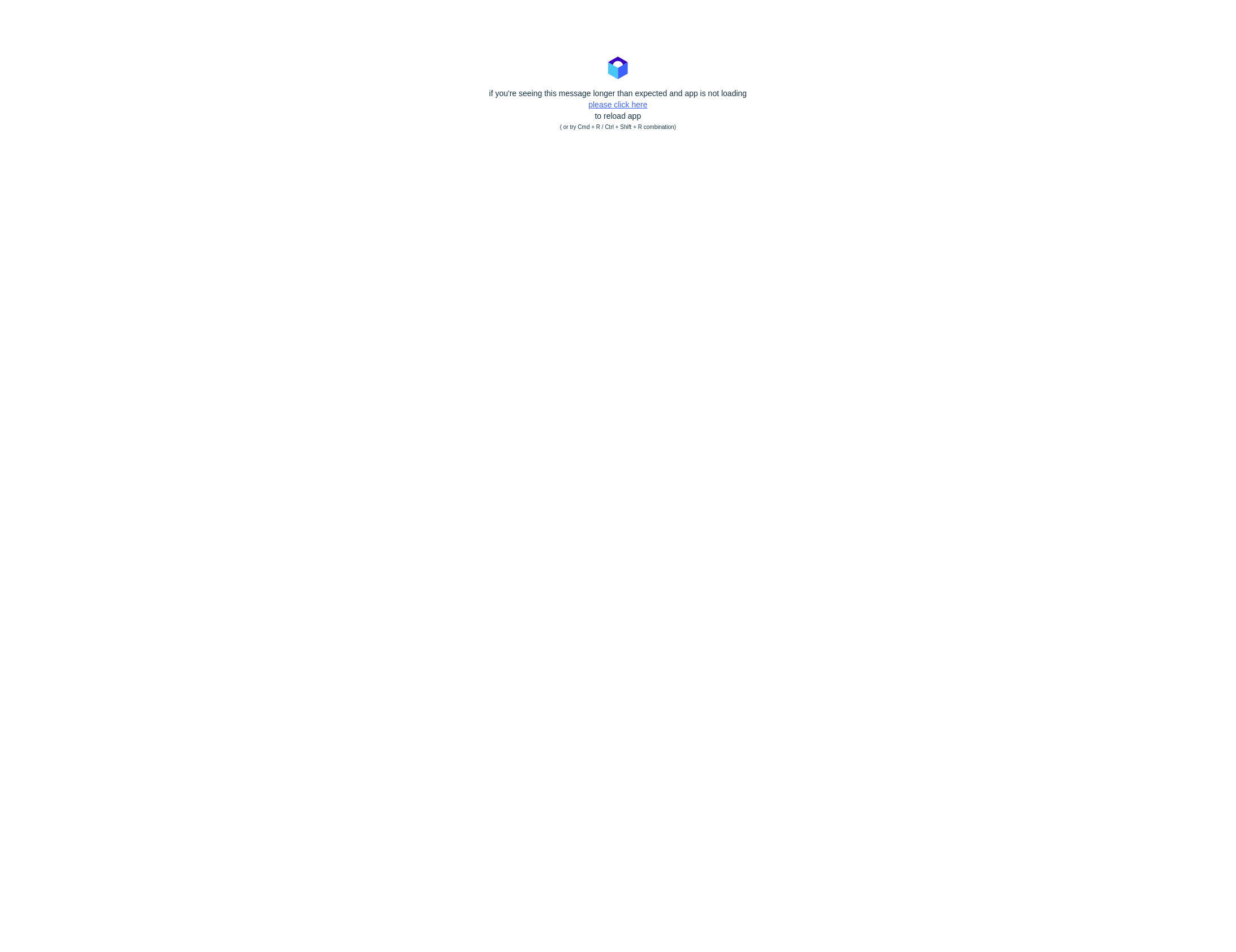
click at [636, 105] on link "please click here" at bounding box center [618, 105] width 59 height 9
click at [625, 103] on link "please click here" at bounding box center [618, 105] width 59 height 9
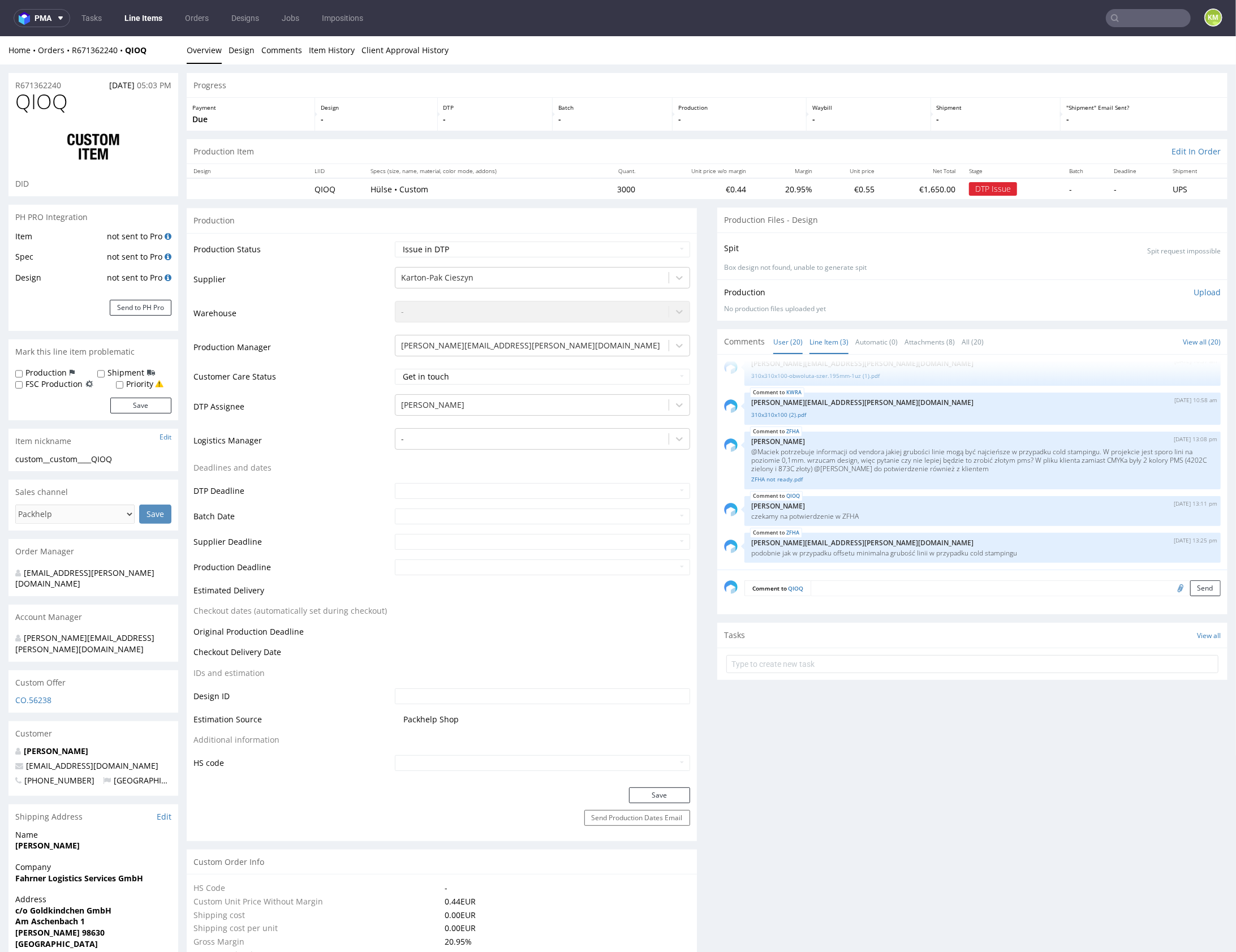
click at [827, 342] on link "Line Item (3)" at bounding box center [829, 341] width 39 height 24
